Goal: Transaction & Acquisition: Purchase product/service

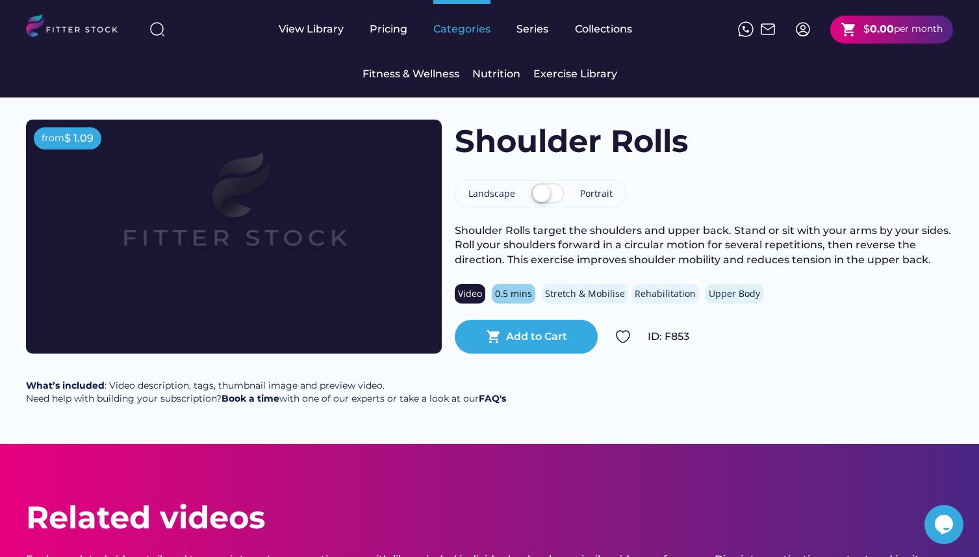
click at [448, 44] on div "fvck Categories" at bounding box center [461, 29] width 57 height 58
click at [452, 73] on div "Fitness & Wellness" at bounding box center [410, 74] width 97 height 14
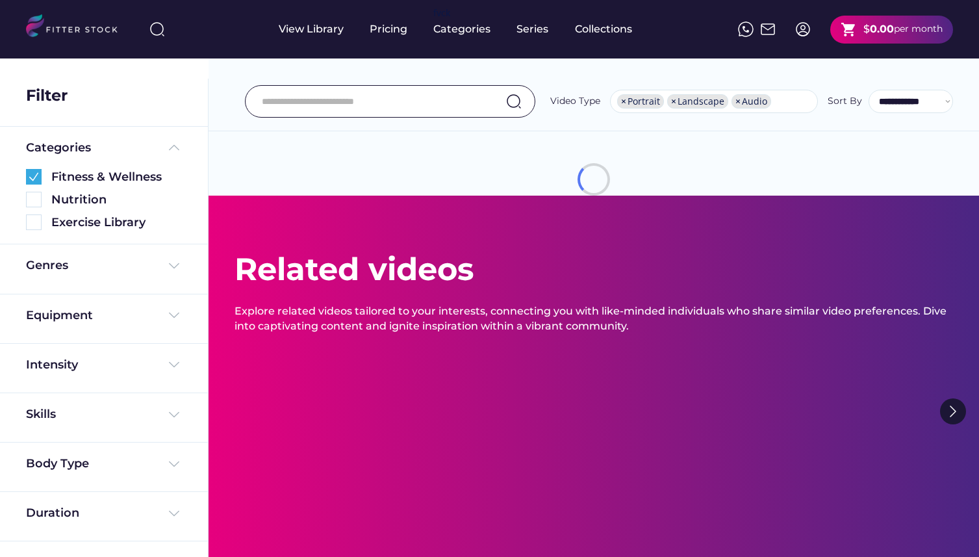
select select "**********"
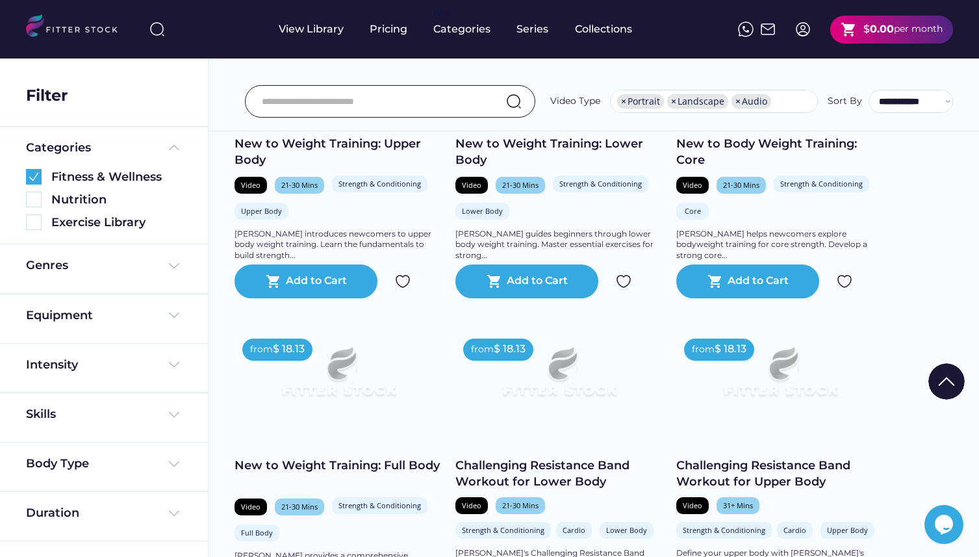
scroll to position [2128, 0]
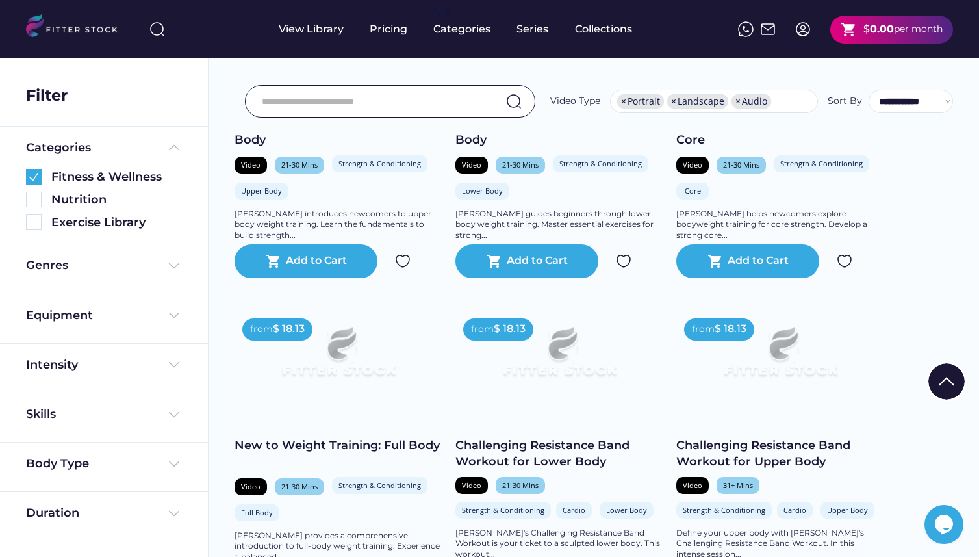
click at [352, 105] on input "input" at bounding box center [374, 101] width 224 height 27
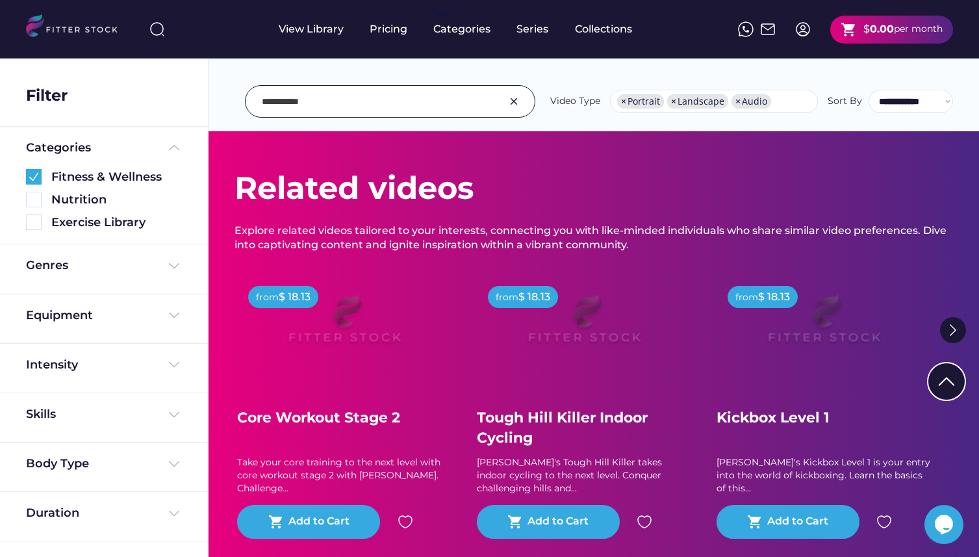
scroll to position [0, 0]
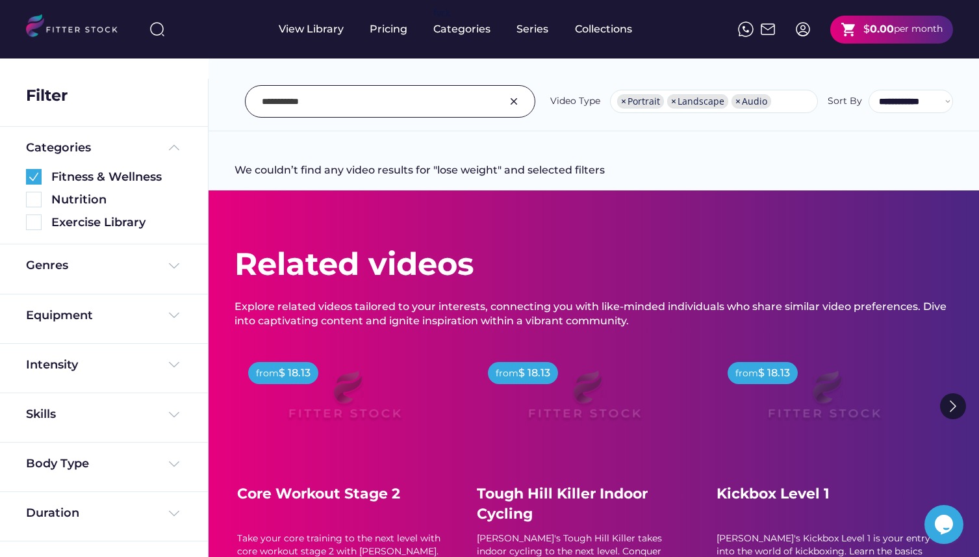
drag, startPoint x: 333, startPoint y: 101, endPoint x: 220, endPoint y: 87, distance: 114.6
click at [220, 87] on div "**********" at bounding box center [594, 73] width 770 height 118
type input "***"
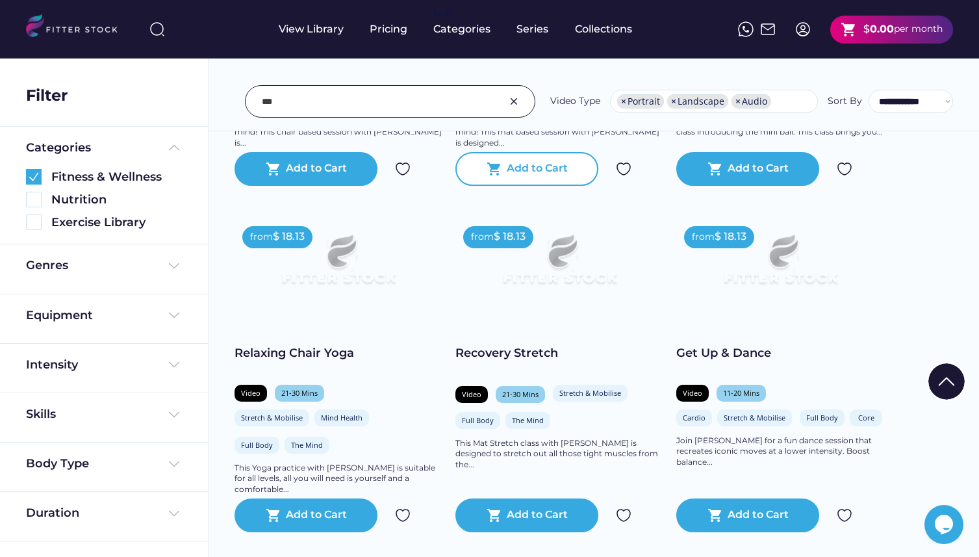
scroll to position [1214, 0]
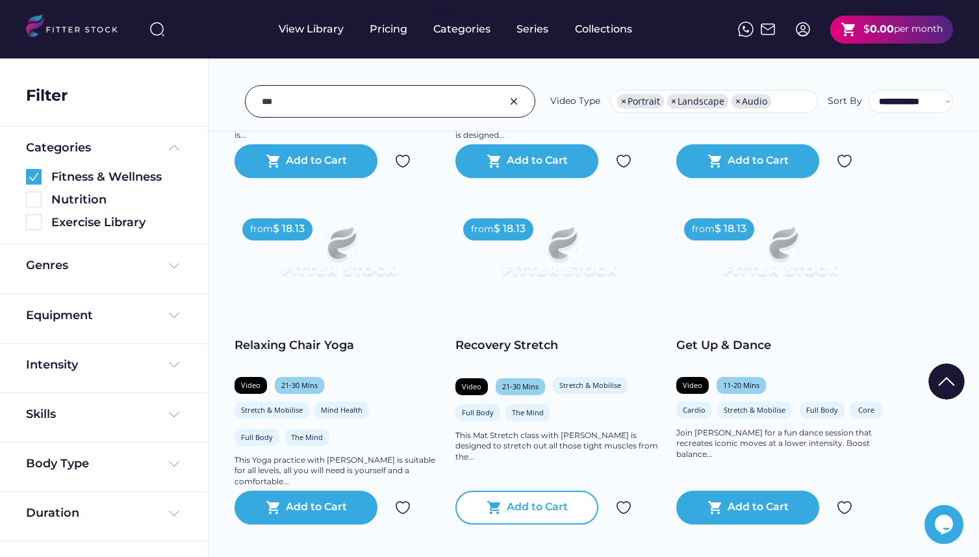
click at [554, 515] on div "Add to Cart" at bounding box center [537, 508] width 61 height 16
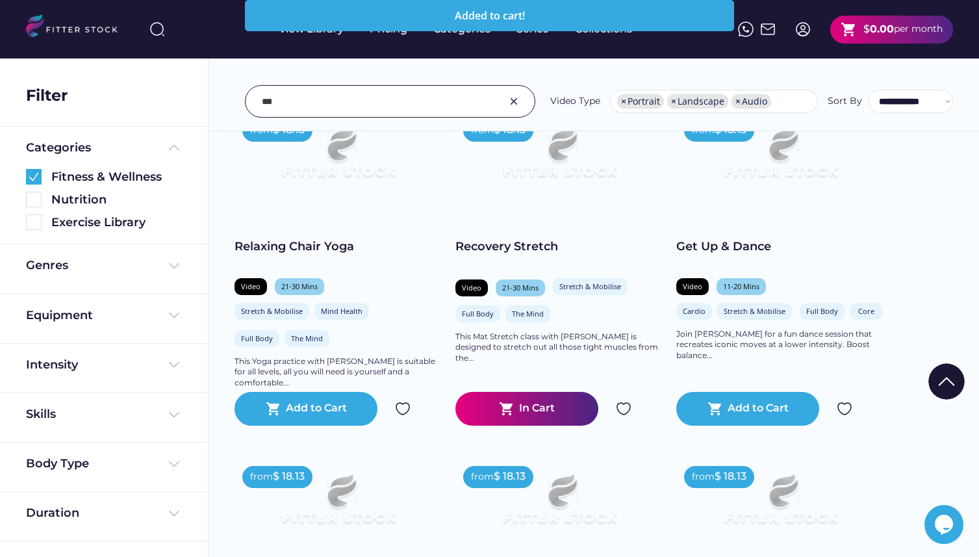
scroll to position [1303, 0]
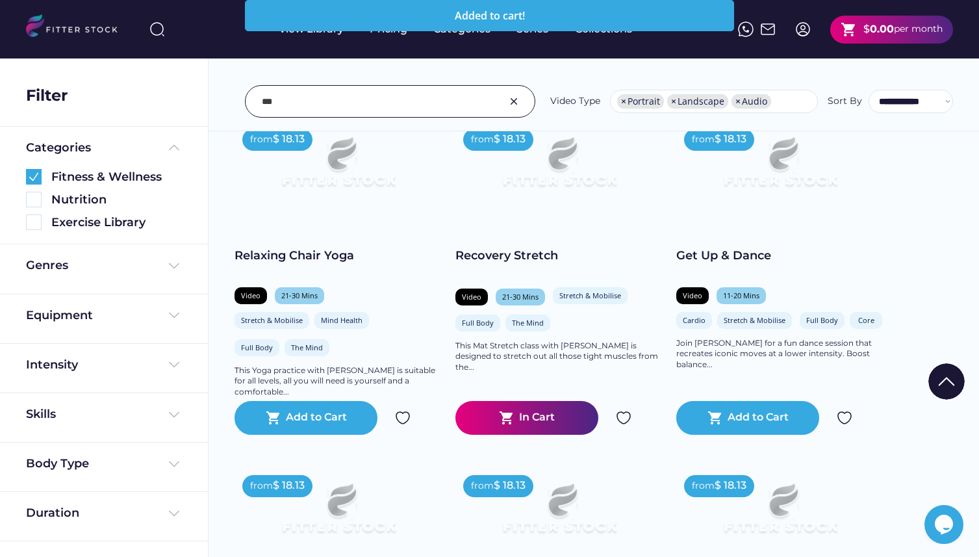
click at [562, 185] on img at bounding box center [559, 168] width 166 height 94
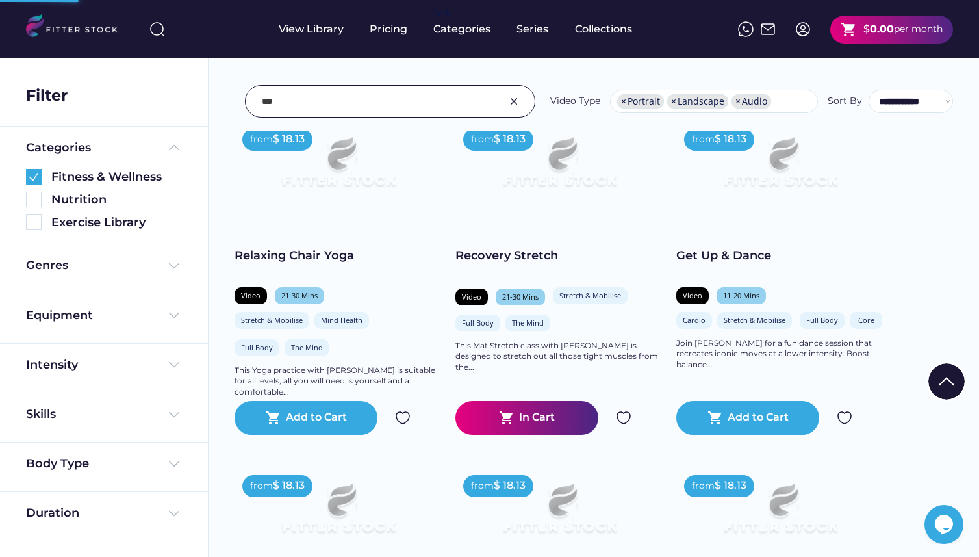
click at [562, 185] on img at bounding box center [559, 168] width 166 height 94
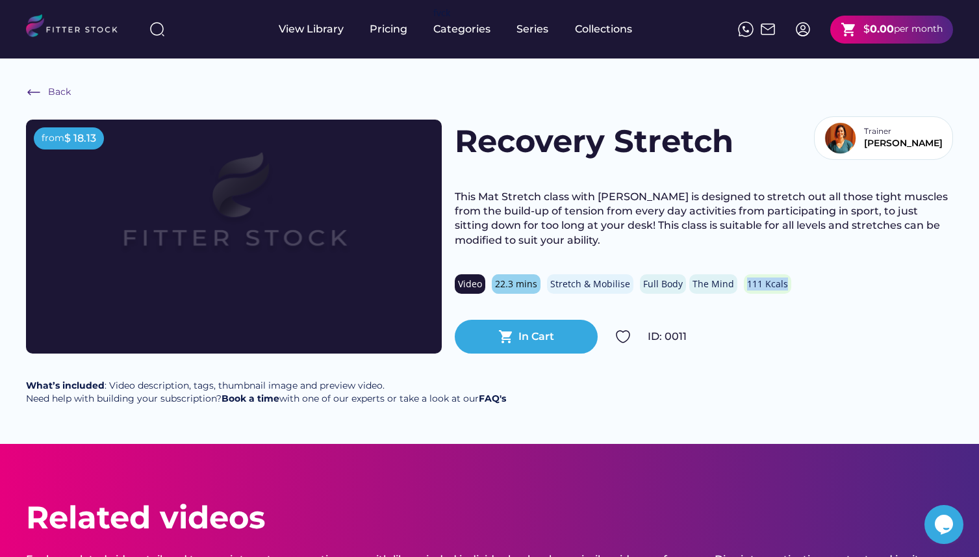
drag, startPoint x: 741, startPoint y: 283, endPoint x: 792, endPoint y: 283, distance: 51.3
click at [792, 283] on div "Video 22.3 mins Stretch & Mobilise Full Body The Mind 111 Kcals" at bounding box center [704, 283] width 498 height 19
click at [758, 308] on div "Recovery Stretch Trainer [PERSON_NAME] This Mat Stretch class with [PERSON_NAME…" at bounding box center [704, 237] width 498 height 234
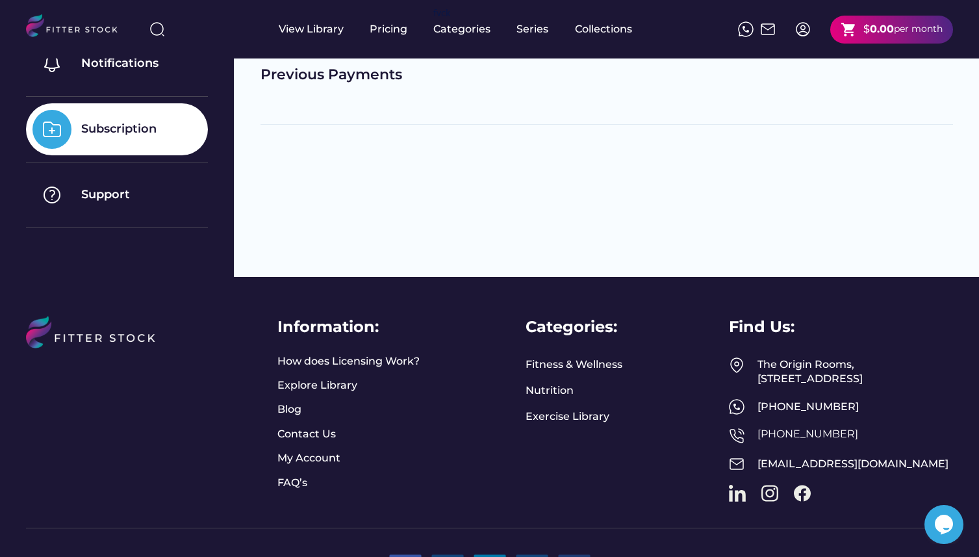
scroll to position [236, 0]
